Goal: Transaction & Acquisition: Purchase product/service

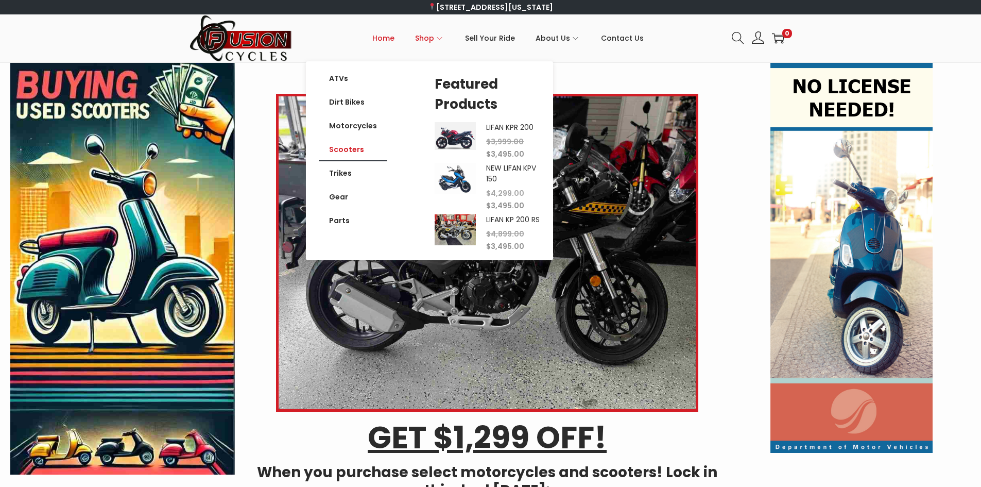
click at [358, 150] on link "Scooters" at bounding box center [353, 149] width 68 height 24
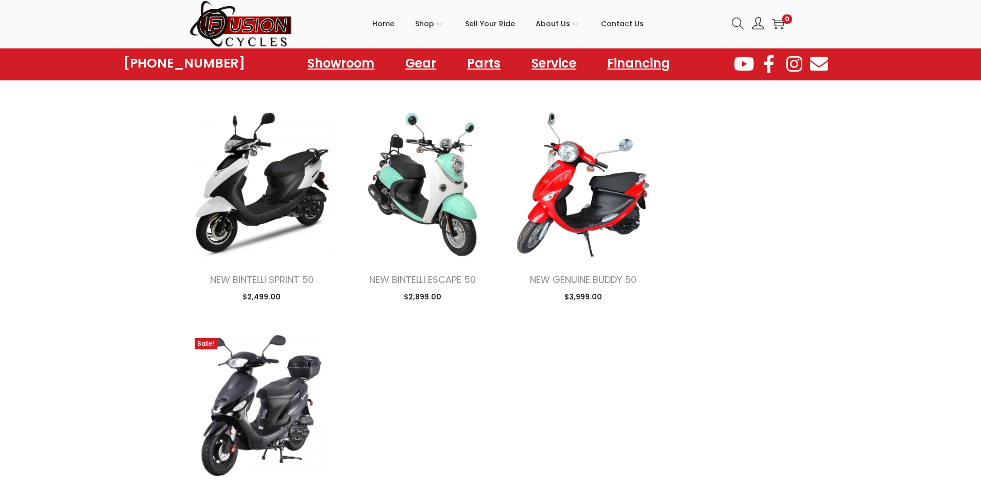
scroll to position [1081, 0]
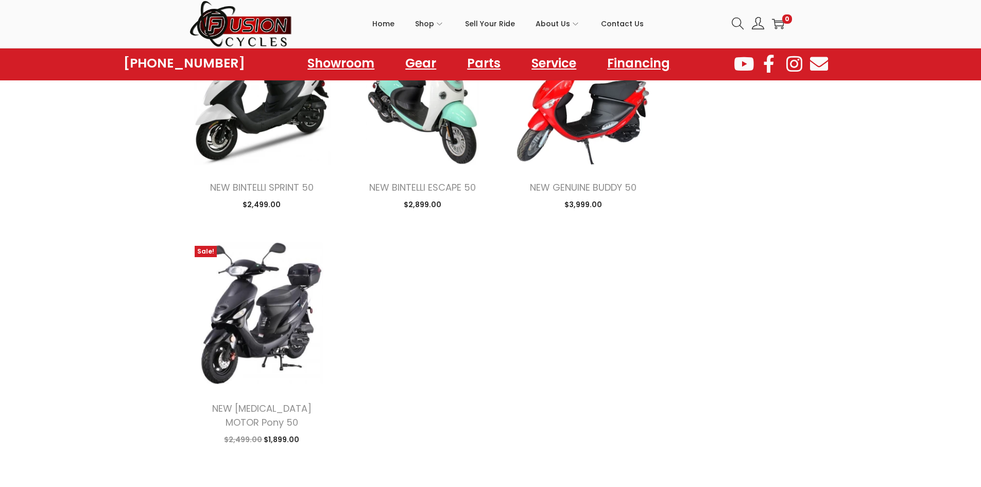
drag, startPoint x: 973, startPoint y: 232, endPoint x: 980, endPoint y: 216, distance: 16.8
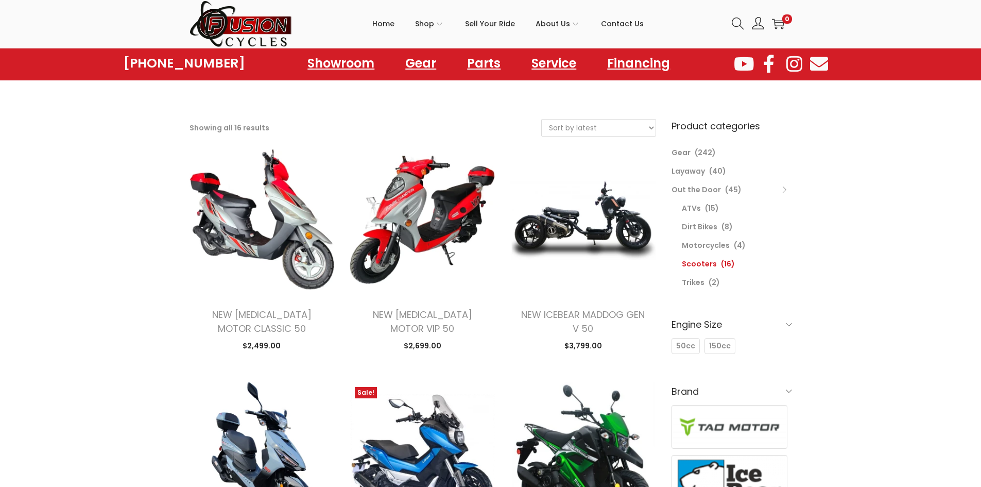
scroll to position [0, 0]
